Goal: Information Seeking & Learning: Learn about a topic

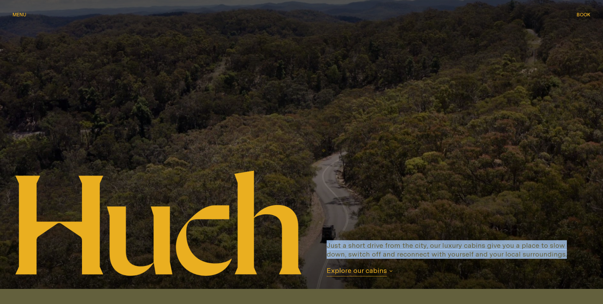
drag, startPoint x: 337, startPoint y: 248, endPoint x: 456, endPoint y: 275, distance: 122.0
click at [515, 274] on div "Just a short drive from the city, our luxury cabins give you a place to slow do…" at bounding box center [452, 258] width 276 height 35
drag, startPoint x: 447, startPoint y: 275, endPoint x: 434, endPoint y: 274, distance: 12.6
click at [447, 275] on div "Just a short drive from the city, our luxury cabins give you a place to slow do…" at bounding box center [452, 258] width 276 height 35
drag, startPoint x: 411, startPoint y: 270, endPoint x: 320, endPoint y: 241, distance: 95.0
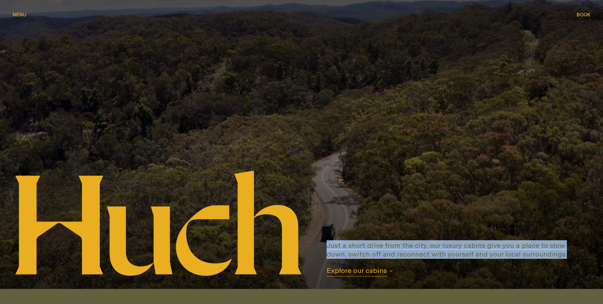
click at [320, 241] on div "Just a short drive from the city, our luxury cabins give you a place to slow do…" at bounding box center [452, 258] width 276 height 35
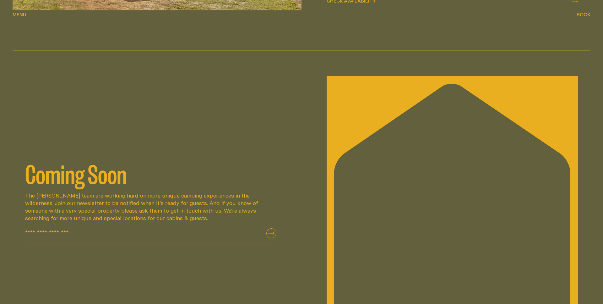
scroll to position [1567, 0]
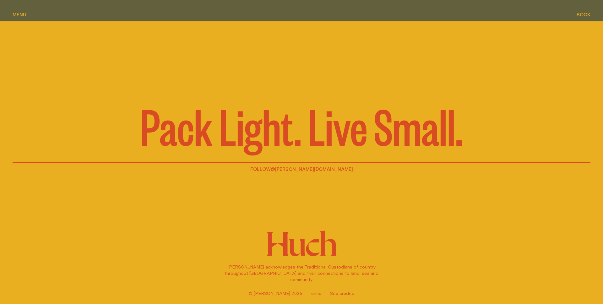
click at [19, 15] on span "Menu" at bounding box center [20, 14] width 14 height 5
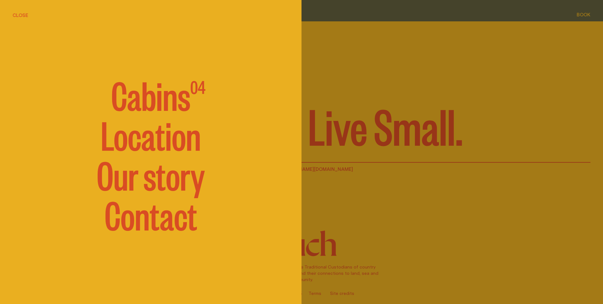
click at [161, 168] on link "Our story" at bounding box center [151, 174] width 108 height 38
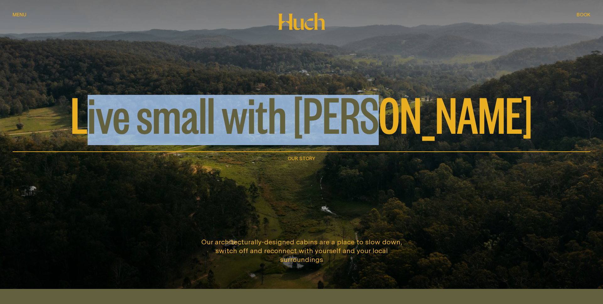
drag, startPoint x: 152, startPoint y: 126, endPoint x: 455, endPoint y: 130, distance: 302.4
click at [455, 130] on div "Live small with [PERSON_NAME]" at bounding box center [302, 121] width 578 height 52
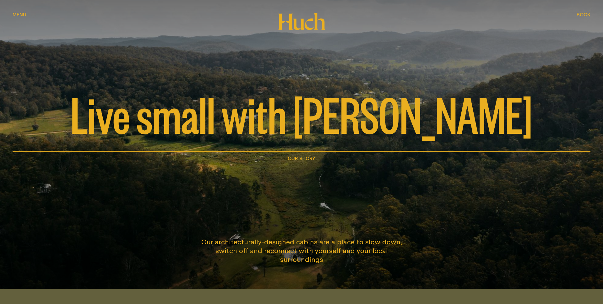
click at [457, 112] on div "Live small with [PERSON_NAME]" at bounding box center [302, 121] width 578 height 52
click at [15, 12] on span "Menu" at bounding box center [20, 14] width 14 height 5
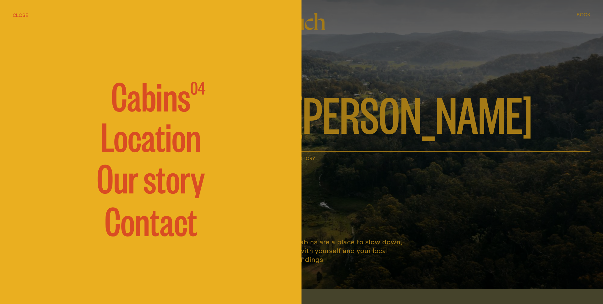
click at [137, 181] on link "Our story" at bounding box center [151, 177] width 108 height 38
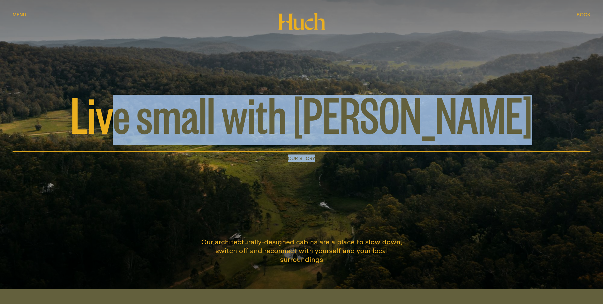
drag, startPoint x: 278, startPoint y: 150, endPoint x: 174, endPoint y: 121, distance: 108.1
click at [177, 121] on div "Live small with [PERSON_NAME] Our Story" at bounding box center [302, 82] width 578 height 164
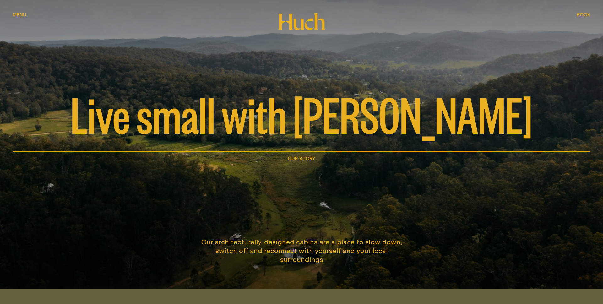
drag, startPoint x: 174, startPoint y: 121, endPoint x: 146, endPoint y: 116, distance: 28.0
click at [174, 121] on span "Live small with [PERSON_NAME]" at bounding box center [302, 113] width 462 height 50
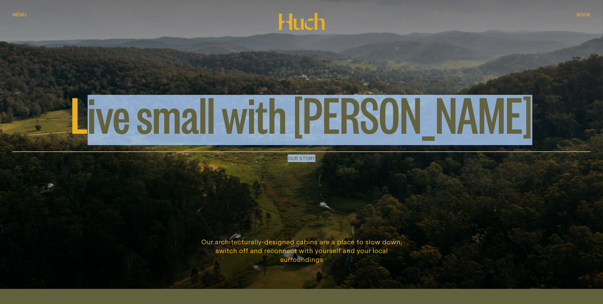
drag, startPoint x: 144, startPoint y: 116, endPoint x: 350, endPoint y: 159, distance: 210.8
click at [350, 159] on div "Live small with [PERSON_NAME] Our Story" at bounding box center [302, 82] width 578 height 164
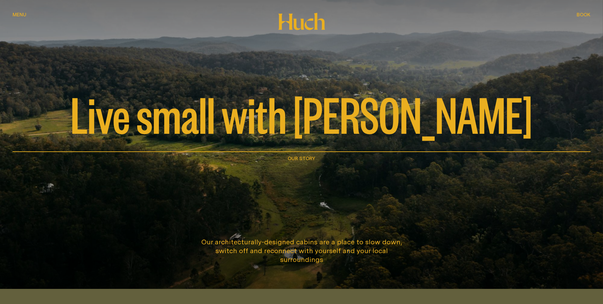
click at [350, 159] on div "Our Story" at bounding box center [302, 158] width 578 height 9
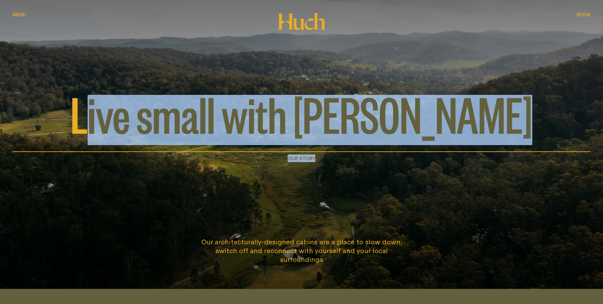
drag, startPoint x: 327, startPoint y: 160, endPoint x: 152, endPoint y: 115, distance: 180.7
click at [152, 115] on div "Live small with [PERSON_NAME] Our Story" at bounding box center [302, 82] width 578 height 164
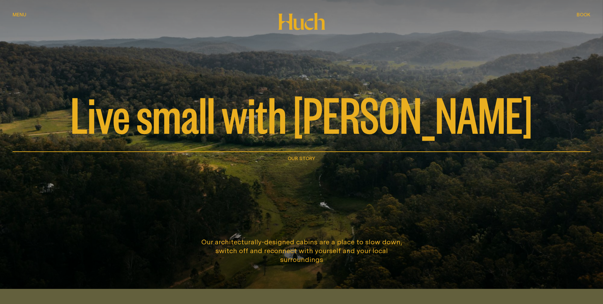
drag, startPoint x: 152, startPoint y: 115, endPoint x: 154, endPoint y: 117, distance: 3.3
click at [152, 115] on span "Live small with [PERSON_NAME]" at bounding box center [302, 113] width 462 height 50
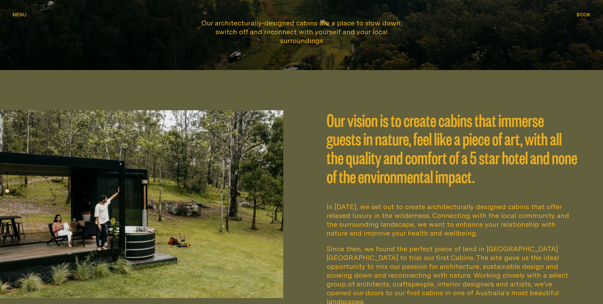
scroll to position [244, 0]
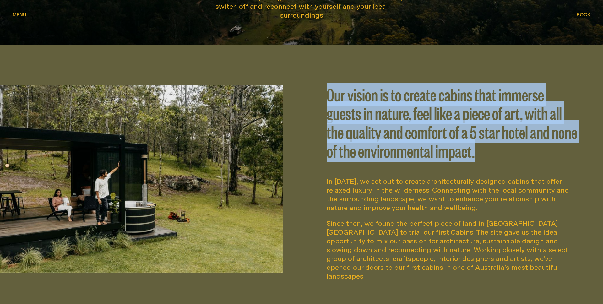
drag, startPoint x: 319, startPoint y: 94, endPoint x: 527, endPoint y: 168, distance: 221.1
click at [527, 168] on div "Our vision is to create cabins that immerse guests in nature, feel like a piece…" at bounding box center [452, 183] width 276 height 196
drag, startPoint x: 527, startPoint y: 168, endPoint x: 531, endPoint y: 162, distance: 7.8
click at [527, 168] on p "Our vision is to create cabins that immerse guests in nature, feel like a piece…" at bounding box center [452, 127] width 251 height 85
drag, startPoint x: 526, startPoint y: 155, endPoint x: 342, endPoint y: 97, distance: 193.0
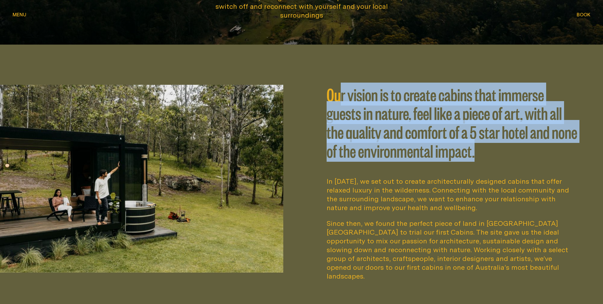
click at [342, 97] on p "Our vision is to create cabins that immerse guests in nature, feel like a piece…" at bounding box center [452, 127] width 251 height 85
drag, startPoint x: 336, startPoint y: 98, endPoint x: 509, endPoint y: 160, distance: 183.3
click at [507, 160] on p "Our vision is to create cabins that immerse guests in nature, feel like a piece…" at bounding box center [452, 127] width 251 height 85
click at [510, 160] on p "Our vision is to create cabins that immerse guests in nature, feel like a piece…" at bounding box center [452, 127] width 251 height 85
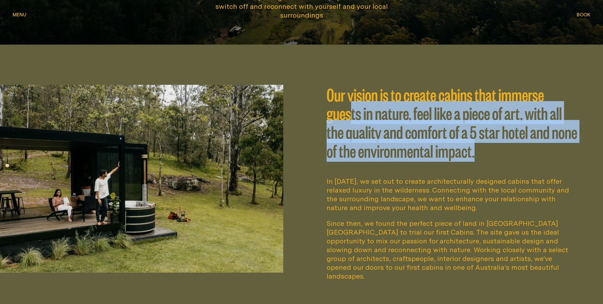
drag, startPoint x: 514, startPoint y: 159, endPoint x: 306, endPoint y: 99, distance: 215.7
click at [341, 113] on p "Our vision is to create cabins that immerse guests in nature, feel like a piece…" at bounding box center [452, 127] width 251 height 85
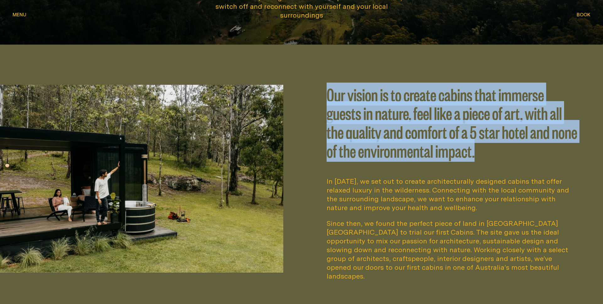
drag, startPoint x: 311, startPoint y: 94, endPoint x: 513, endPoint y: 156, distance: 211.6
click at [513, 156] on div "Our vision is to create cabins that immerse guests in nature, feel like a piece…" at bounding box center [451, 183] width 301 height 196
click at [513, 156] on p "Our vision is to create cabins that immerse guests in nature, feel like a piece…" at bounding box center [452, 127] width 251 height 85
